Goal: Transaction & Acquisition: Obtain resource

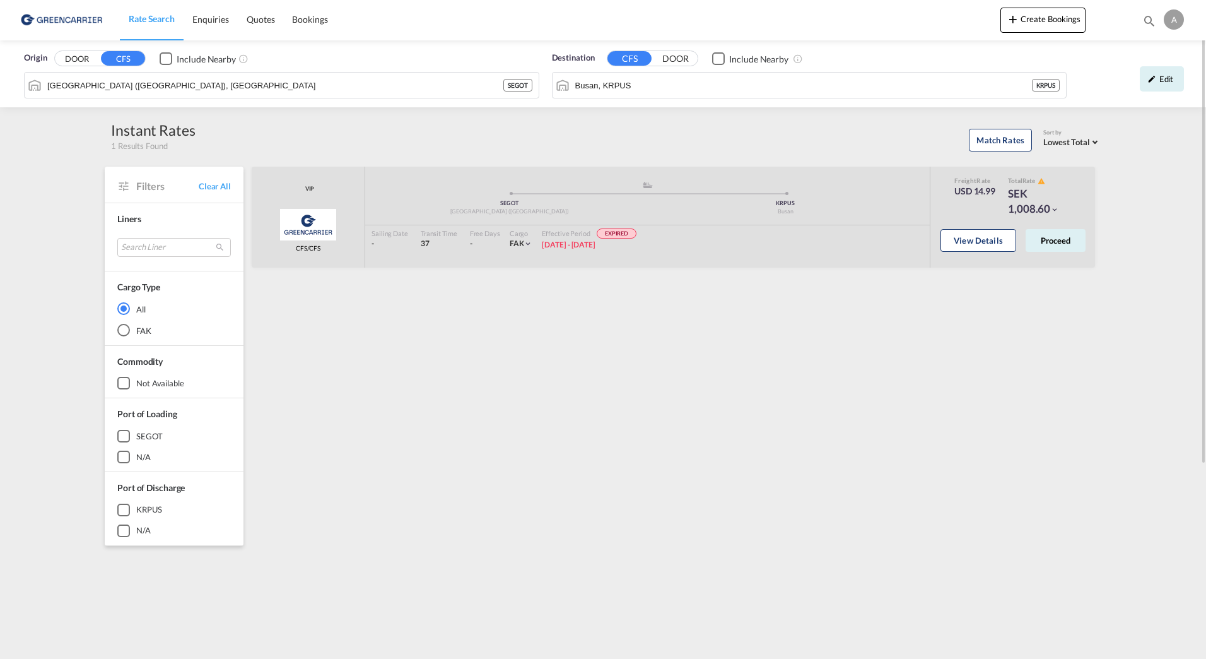
click at [407, 344] on div "VIP Greencarrier Consolidators CFS/CFS added by you .a{fill:#aaa8ad;} .a{fill:#…" at bounding box center [676, 545] width 852 height 757
click at [180, 91] on input "[GEOGRAPHIC_DATA] ([GEOGRAPHIC_DATA]), [GEOGRAPHIC_DATA]" at bounding box center [289, 85] width 485 height 19
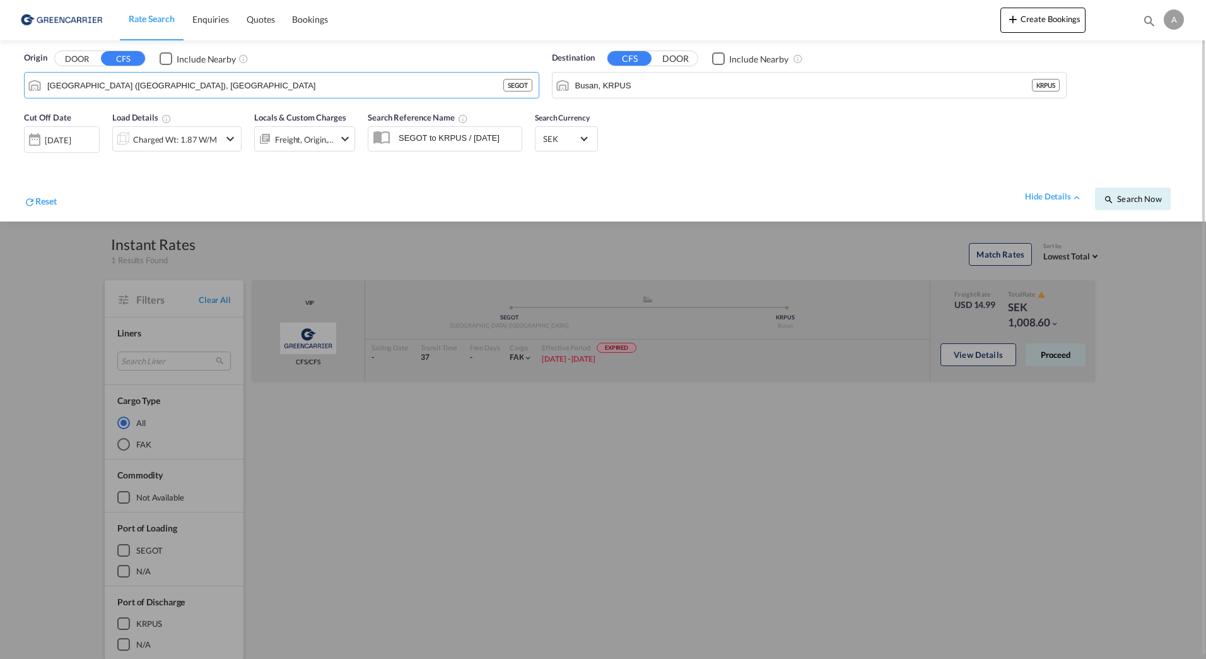
click at [83, 66] on div "Origin DOOR CFS Include Nearby [GEOGRAPHIC_DATA] ([GEOGRAPHIC_DATA]), SEGOT SEG…" at bounding box center [281, 75] width 515 height 47
click at [82, 50] on div "DOOR CFS" at bounding box center [99, 58] width 91 height 16
click at [83, 57] on button "DOOR" at bounding box center [77, 59] width 44 height 15
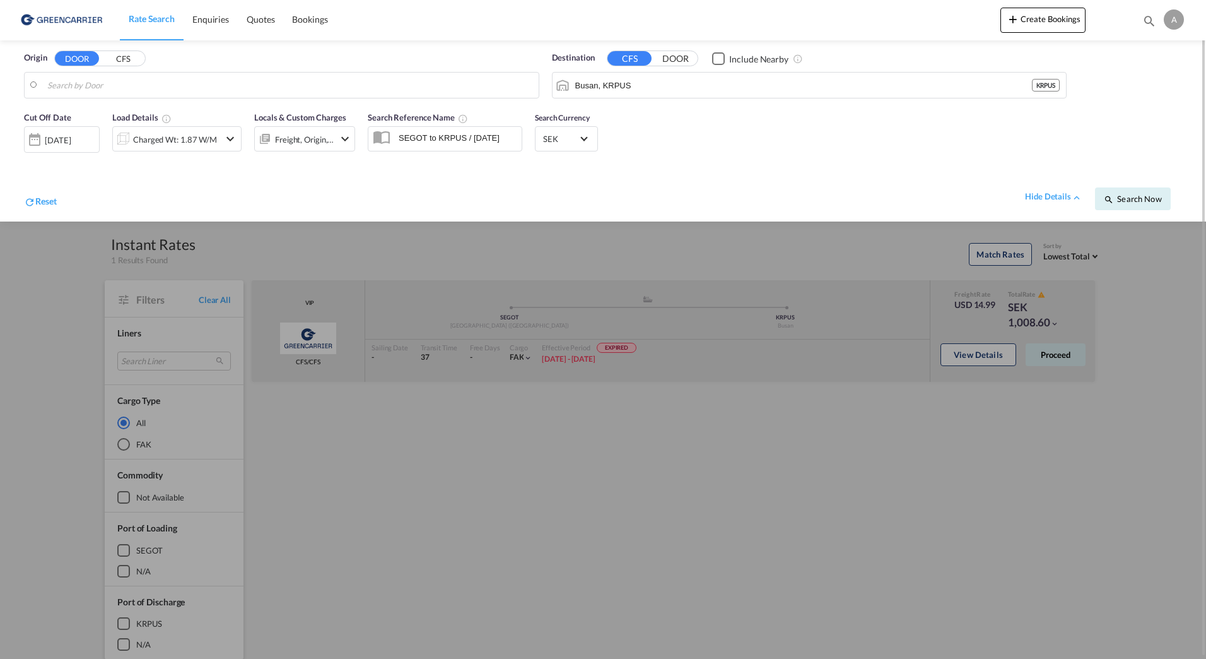
click at [298, 86] on body "Rate Search Enquiries Quotes Bookings Rate Search Enquiries" at bounding box center [603, 329] width 1206 height 659
paste input "60228"
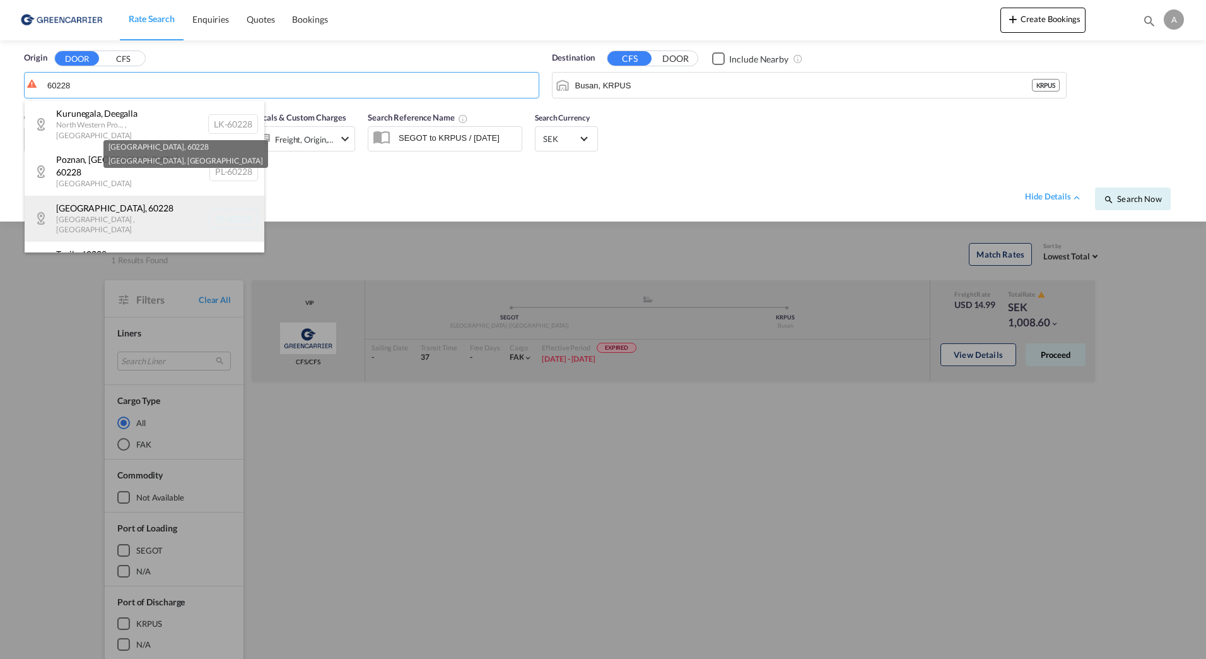
click at [104, 196] on div "[GEOGRAPHIC_DATA] , 60228 [GEOGRAPHIC_DATA] , [GEOGRAPHIC_DATA] SE-60228" at bounding box center [145, 219] width 240 height 46
type input "SE-60228, [GEOGRAPHIC_DATA], [GEOGRAPHIC_DATA]"
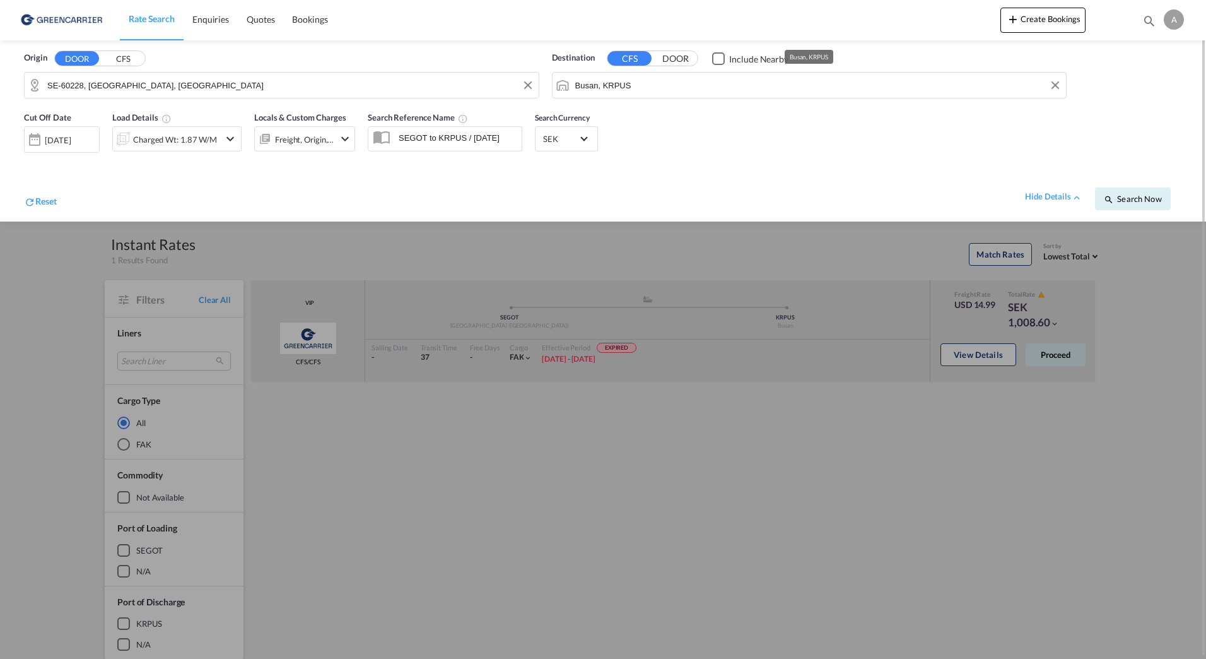
click at [720, 89] on input "Busan, KRPUS" at bounding box center [817, 85] width 485 height 19
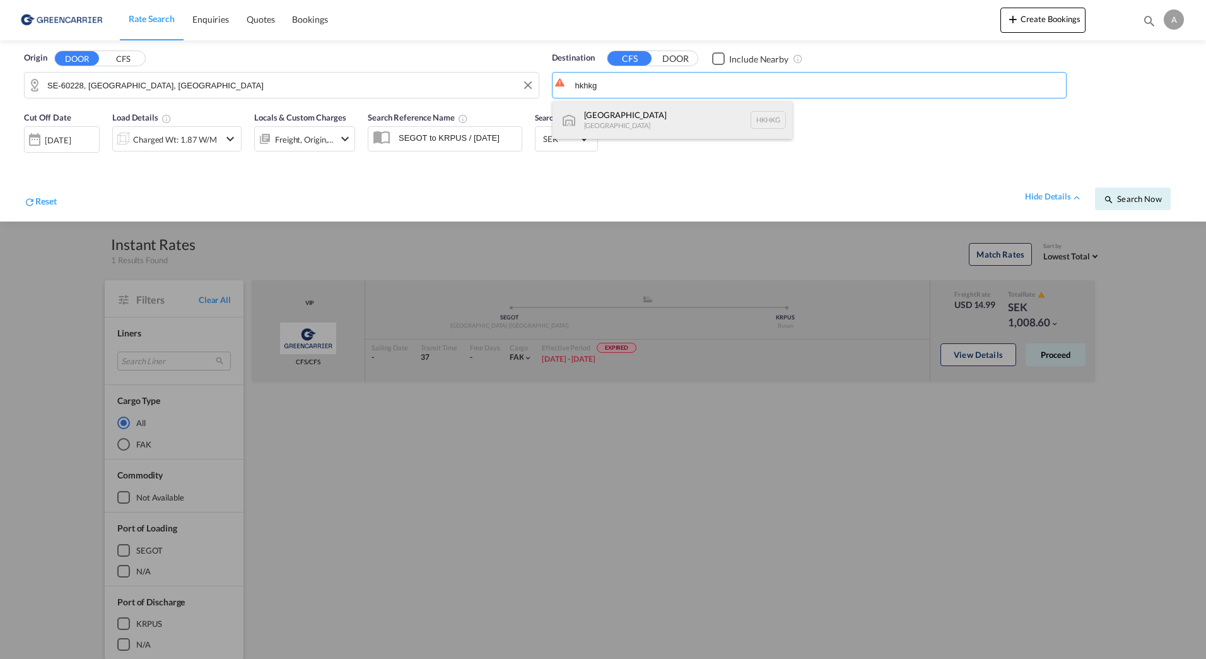
click at [653, 114] on div "[GEOGRAPHIC_DATA] [GEOGRAPHIC_DATA] [GEOGRAPHIC_DATA]" at bounding box center [673, 120] width 240 height 38
type input "[GEOGRAPHIC_DATA], HKHKG"
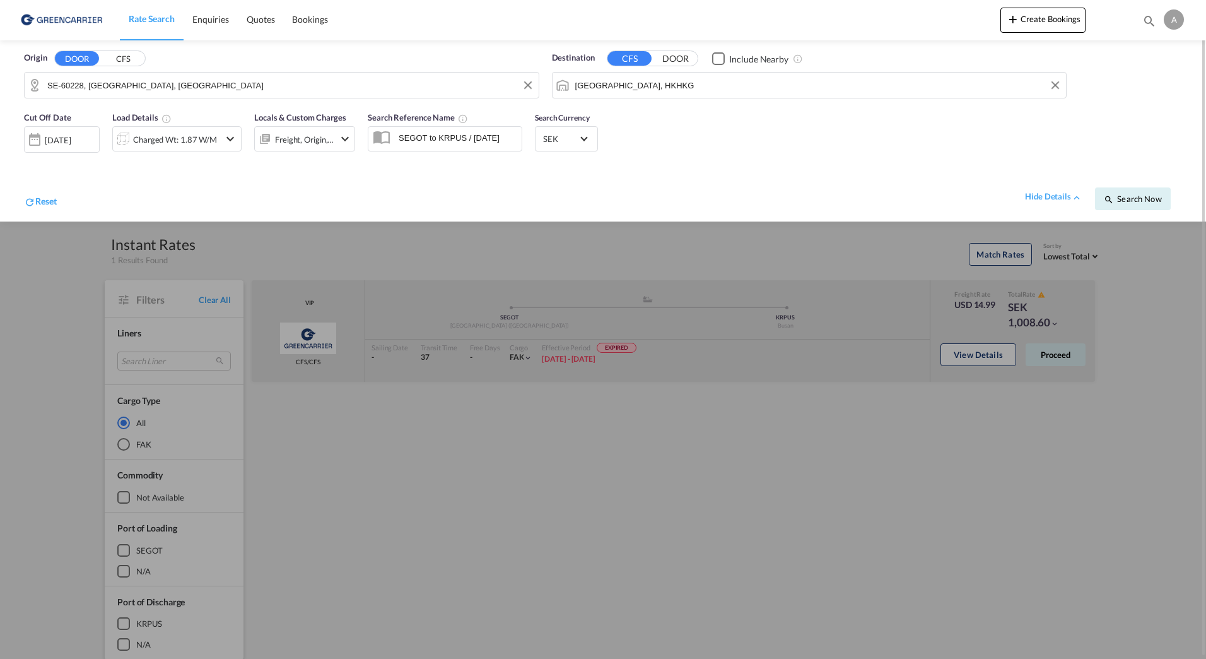
drag, startPoint x: 704, startPoint y: 190, endPoint x: 199, endPoint y: 187, distance: 504.6
click at [702, 190] on div "hide details Search Now" at bounding box center [619, 192] width 1125 height 35
click at [192, 146] on div "Charged Wt: 1.87 W/M" at bounding box center [175, 140] width 84 height 18
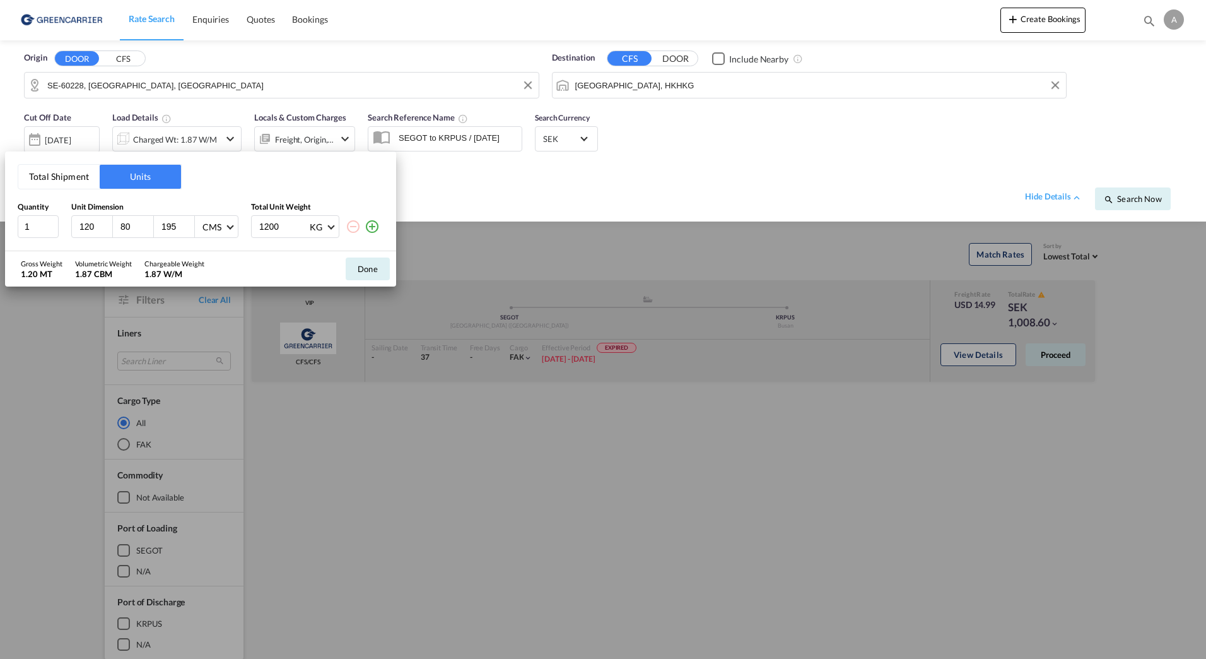
click at [179, 232] on input "195" at bounding box center [177, 226] width 34 height 11
drag, startPoint x: 180, startPoint y: 232, endPoint x: 144, endPoint y: 232, distance: 35.3
click at [148, 232] on div "120 80 195 CMS CMS Inches" at bounding box center [154, 226] width 167 height 23
type input "150"
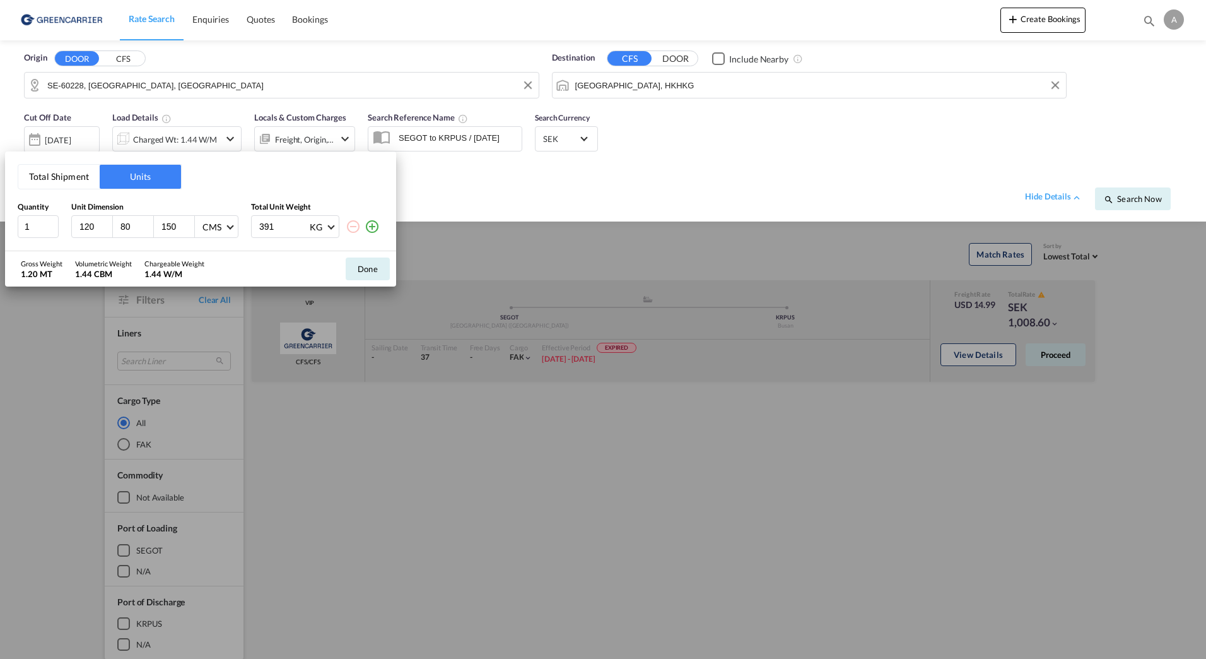
type input "391"
click at [369, 228] on md-icon "icon-plus-circle-outline" at bounding box center [372, 226] width 15 height 15
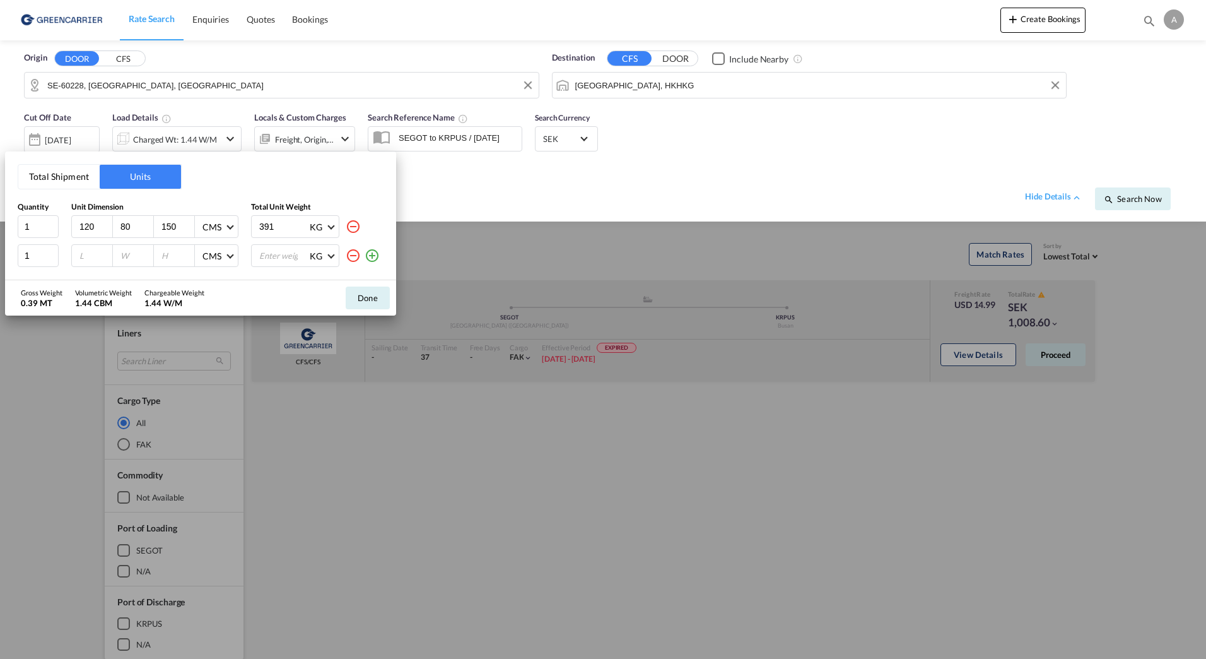
click at [78, 256] on div at bounding box center [92, 255] width 41 height 21
click at [85, 255] on input "number" at bounding box center [95, 255] width 34 height 11
click at [86, 255] on input "number" at bounding box center [95, 255] width 34 height 11
type input "120"
type input "80"
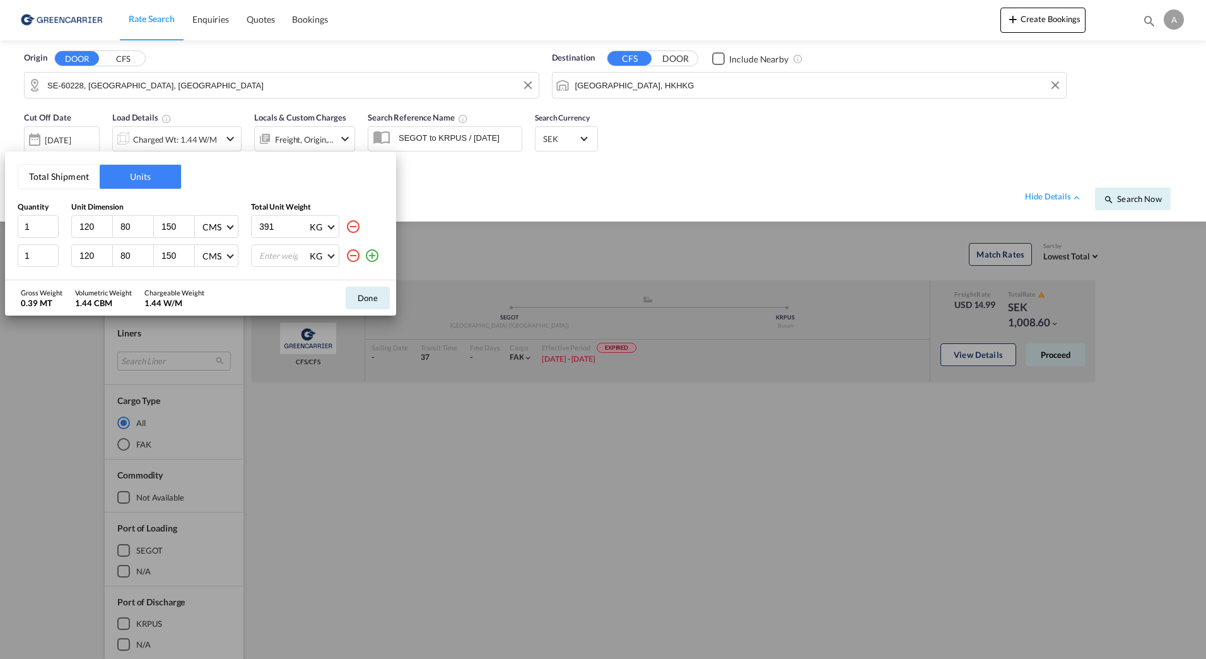
type input "150"
type input "1"
type input "409"
click at [371, 261] on md-icon "icon-plus-circle-outline" at bounding box center [372, 255] width 15 height 15
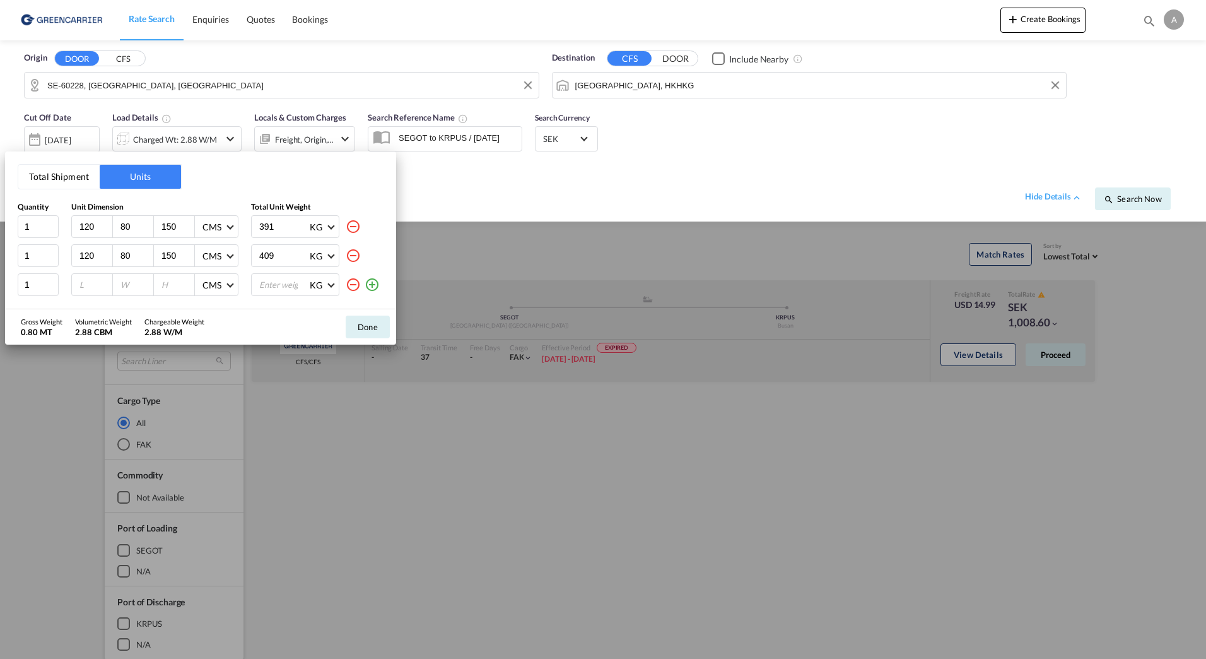
click at [93, 287] on input "number" at bounding box center [95, 284] width 34 height 11
type input "120"
type input "80"
type input "76"
type input "152"
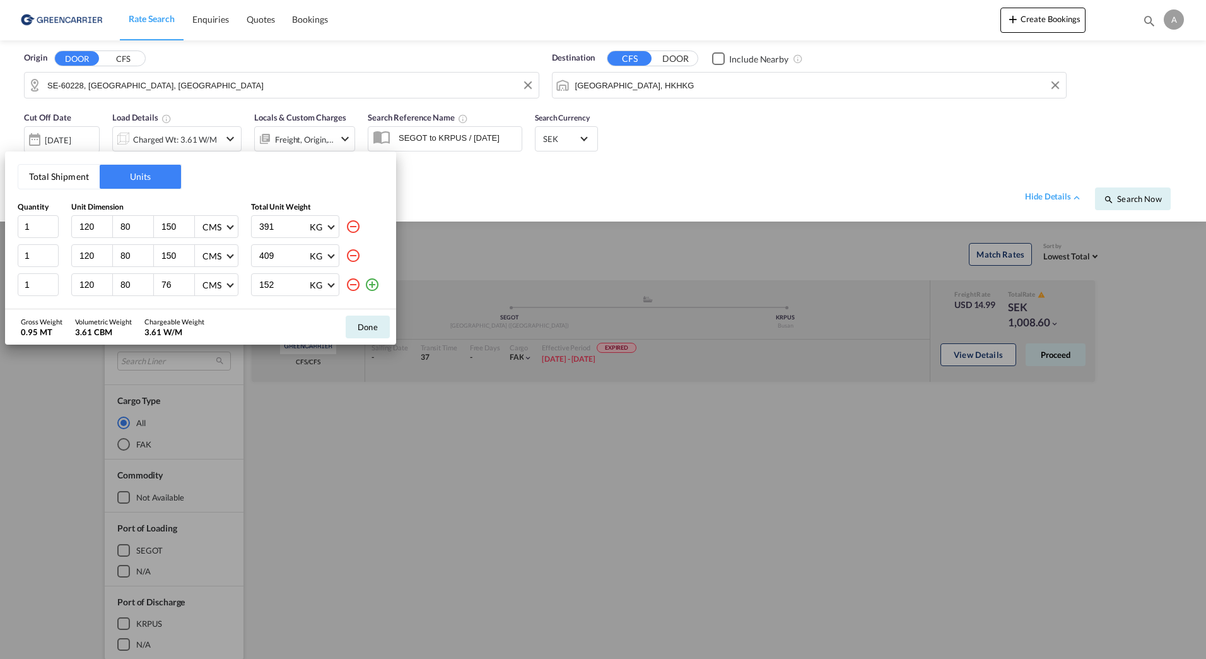
drag, startPoint x: 223, startPoint y: 336, endPoint x: 11, endPoint y: 334, distance: 211.3
click at [11, 334] on div "Gross Weight 0.95 MT Volumetric Weight 3.61 CBM Chargeable Weight 3.61 W/M Done" at bounding box center [200, 326] width 391 height 35
click at [252, 328] on div "Gross Weight 0.95 MT Volumetric Weight 3.61 CBM Chargeable Weight 3.61 W/M Done" at bounding box center [200, 326] width 391 height 35
click at [382, 336] on button "Done" at bounding box center [368, 326] width 44 height 23
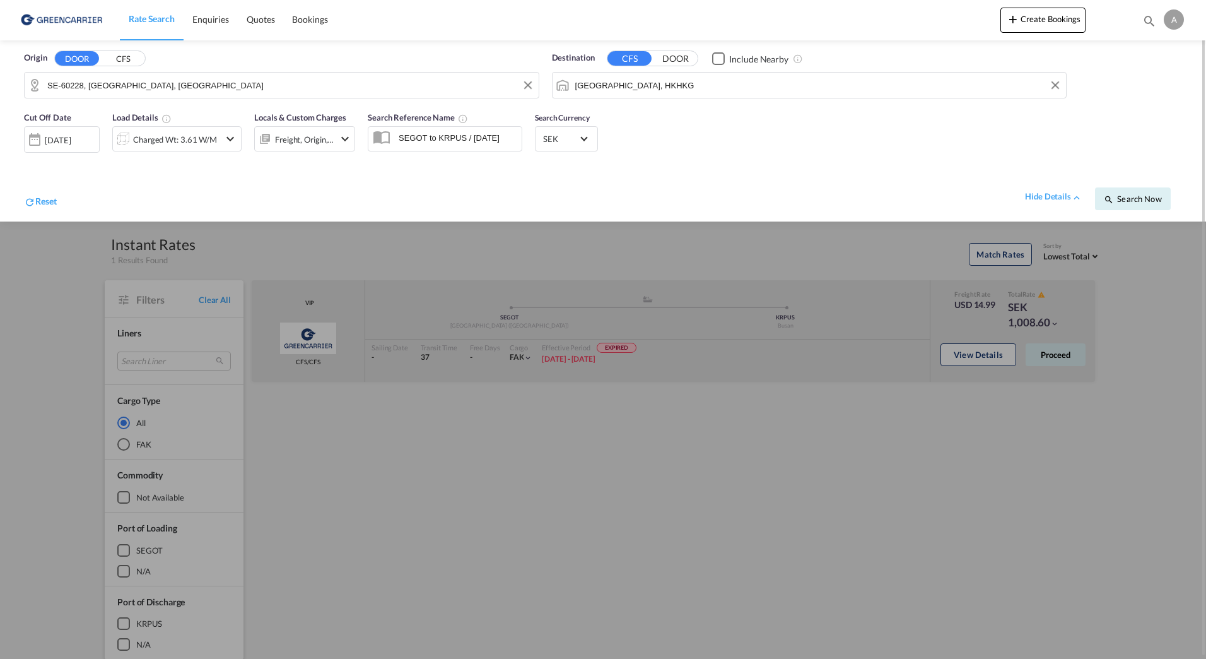
click at [358, 198] on div "hide details Search Now" at bounding box center [619, 192] width 1125 height 35
click at [55, 144] on div "[DATE]" at bounding box center [58, 139] width 26 height 11
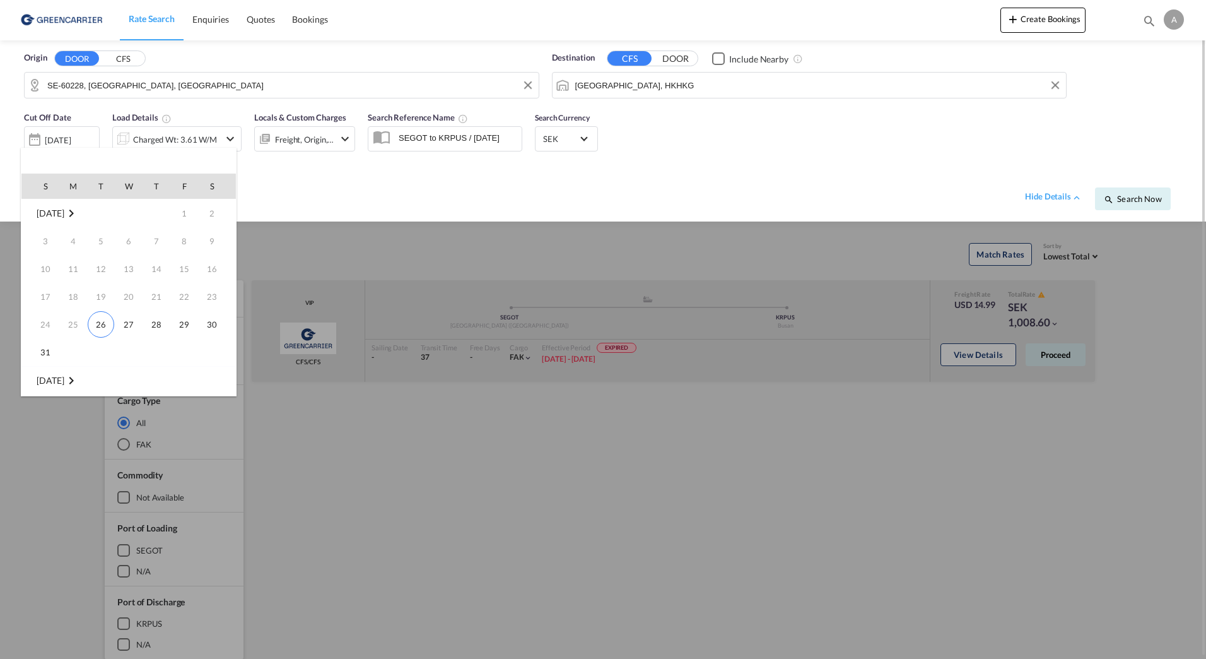
click at [106, 320] on span "26" at bounding box center [101, 324] width 26 height 26
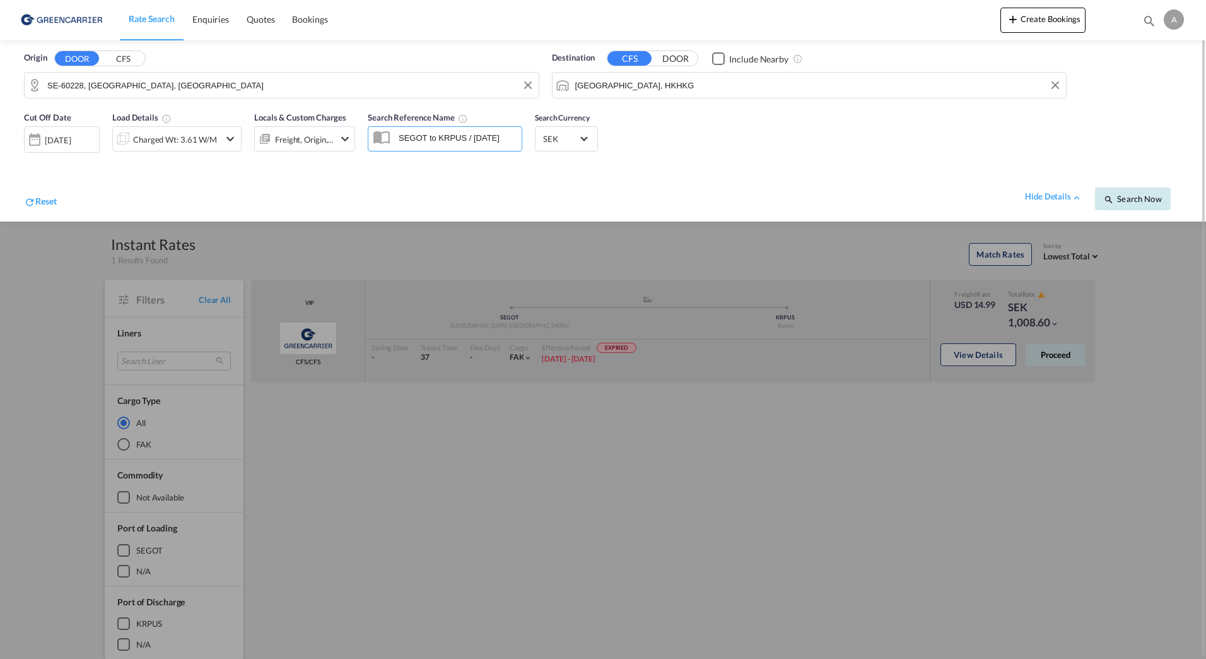
click at [1163, 197] on button "Search Now" at bounding box center [1133, 198] width 76 height 23
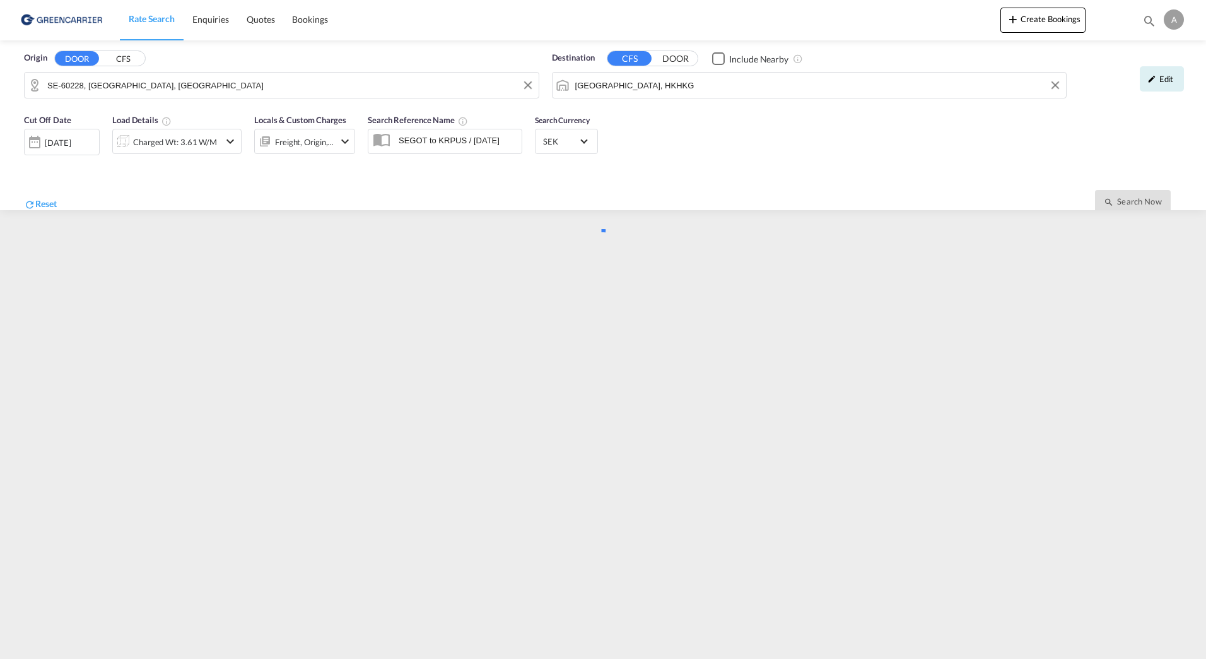
click at [1160, 210] on div "Something went wrong" at bounding box center [603, 235] width 1206 height 50
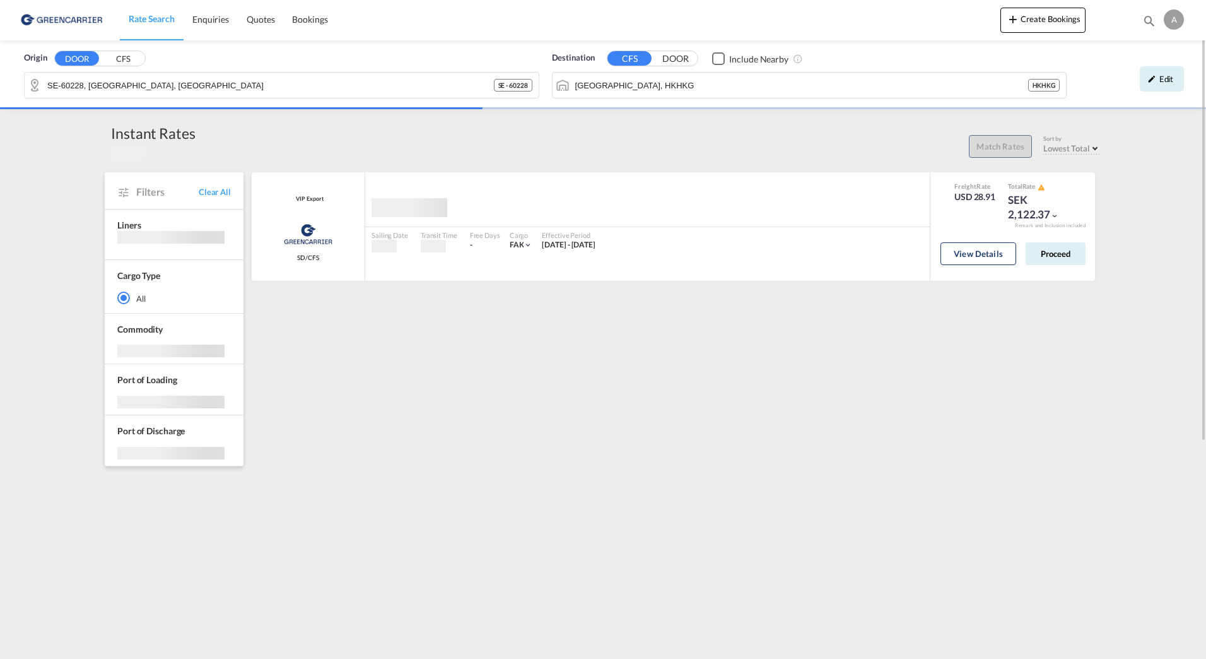
click at [1020, 296] on div "VIP Export Greencarrier Consolidators SD/CFS added by you Sailing Date - Transi…" at bounding box center [676, 550] width 852 height 757
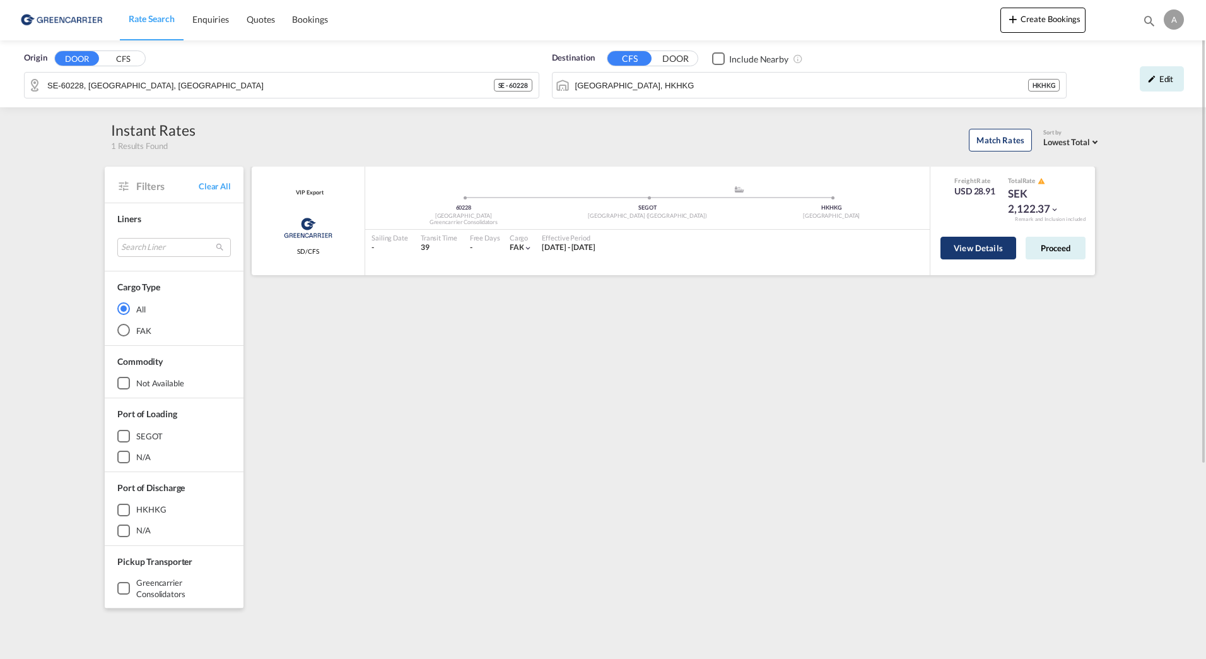
click at [978, 252] on button "View Details" at bounding box center [978, 248] width 76 height 23
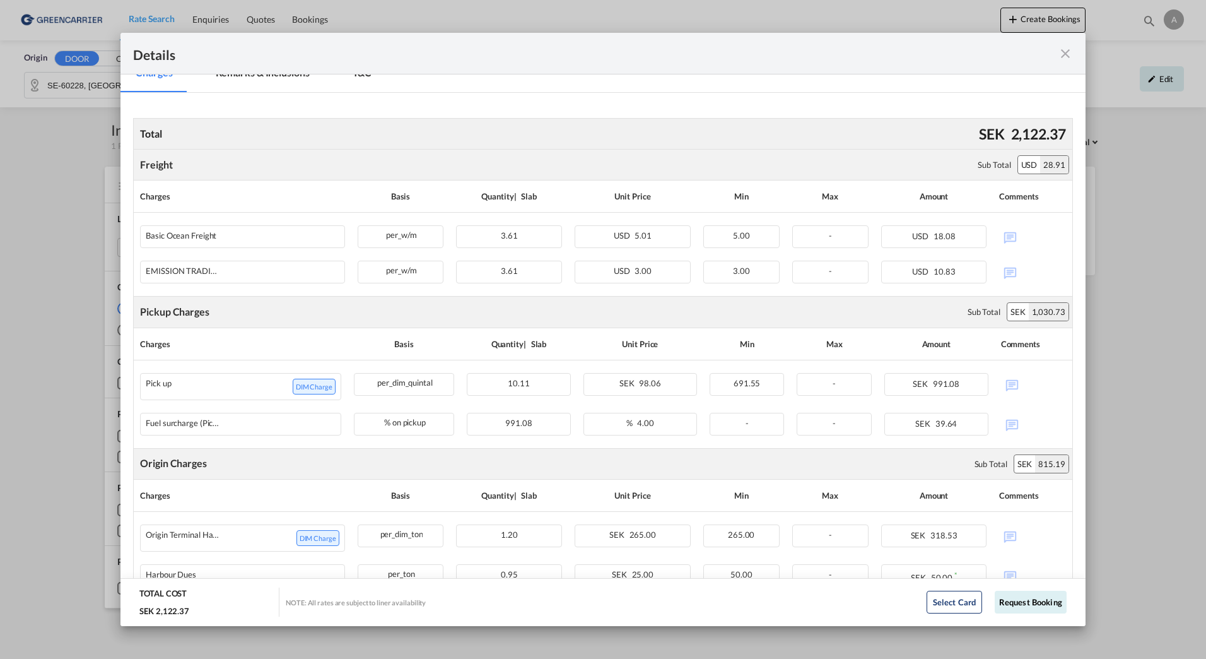
scroll to position [202, 0]
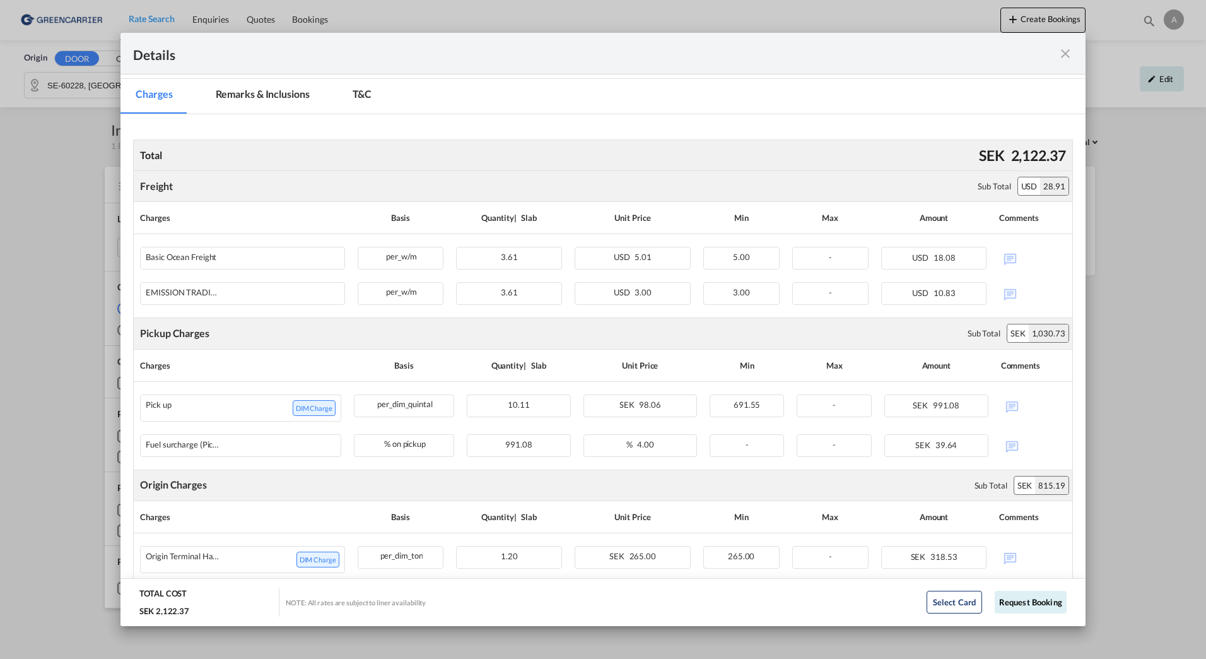
drag, startPoint x: 1123, startPoint y: 233, endPoint x: 1130, endPoint y: 236, distance: 7.1
click at [1123, 232] on div "Details Pickup Door 60228, [GEOGRAPHIC_DATA] Pickup Service Type - Pickup Haula…" at bounding box center [603, 329] width 1206 height 659
click at [1064, 49] on md-icon "icon-close fg-AAA8AD m-0 cursor" at bounding box center [1065, 53] width 15 height 15
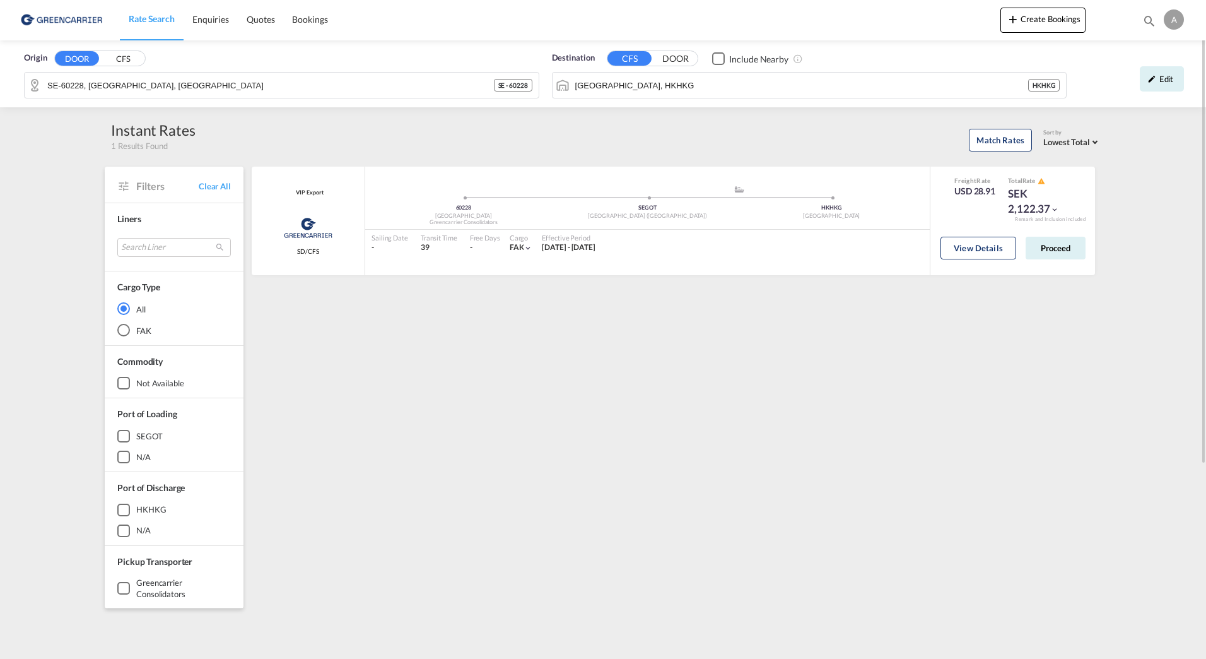
click at [468, 56] on div "Origin DOOR CFS" at bounding box center [281, 58] width 515 height 13
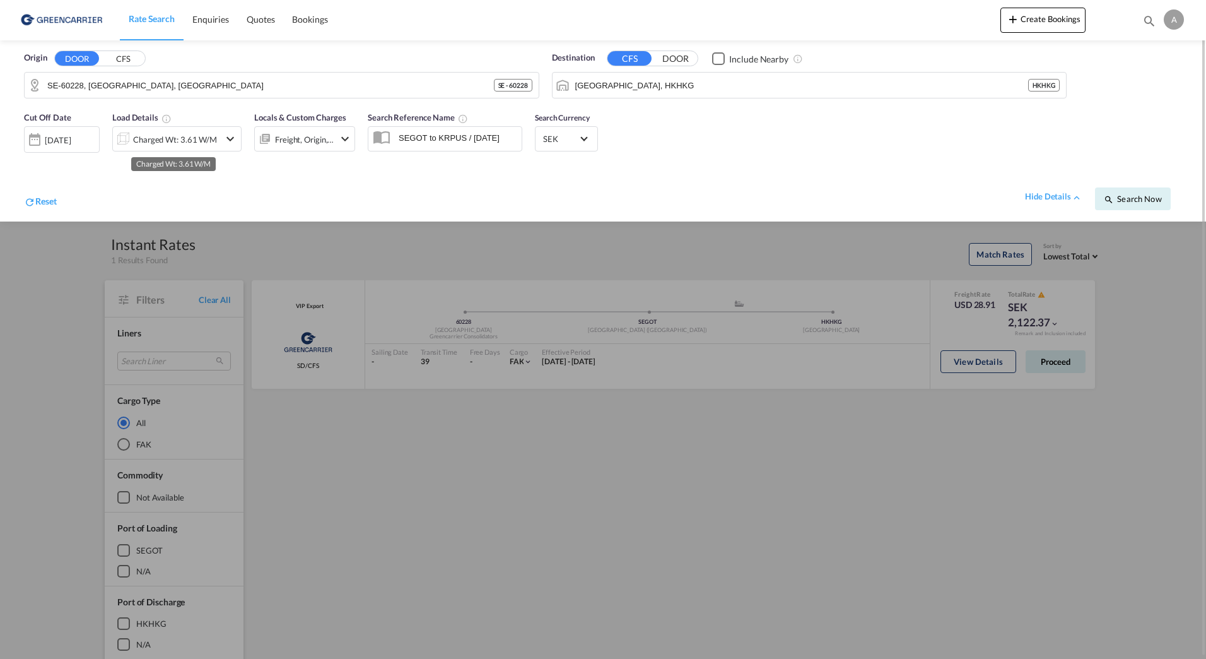
click at [175, 142] on div "Charged Wt: 3.61 W/M" at bounding box center [175, 140] width 84 height 18
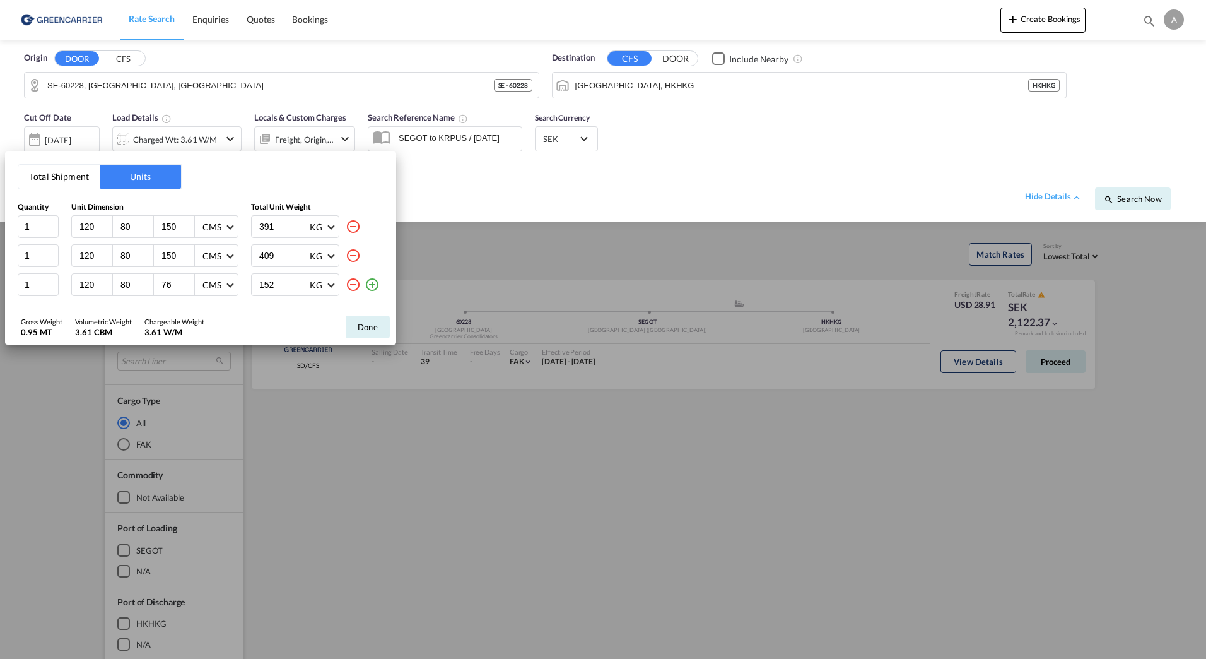
drag, startPoint x: 687, startPoint y: 529, endPoint x: 679, endPoint y: 527, distance: 8.3
click at [687, 529] on div "Total Shipment Units Quantity Unit Dimension Total Unit Weight 1 120 80 150 CMS…" at bounding box center [603, 329] width 1206 height 659
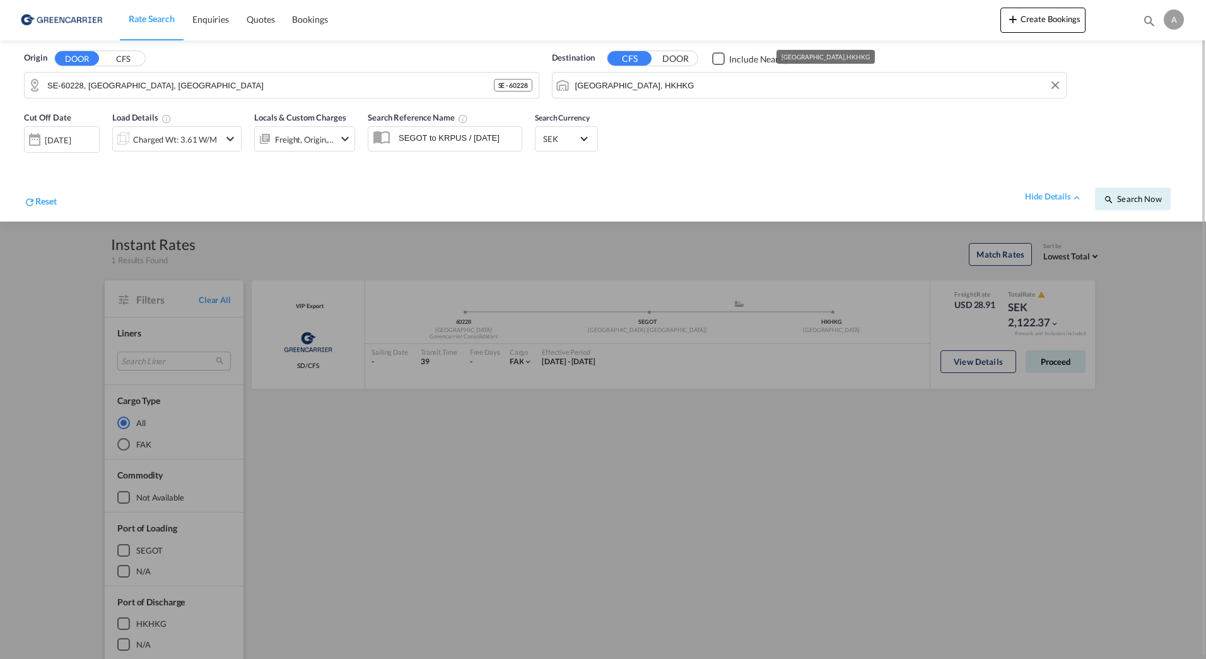
drag, startPoint x: 768, startPoint y: 132, endPoint x: 764, endPoint y: 142, distance: 10.2
click at [768, 135] on div "Cut Off Date [DATE] [DATE] Load Details Charged Wt: 3.61 W/M Locals & Custom Ch…" at bounding box center [603, 163] width 1181 height 117
click at [427, 455] on div at bounding box center [603, 329] width 1206 height 659
